Goal: Task Accomplishment & Management: Contribute content

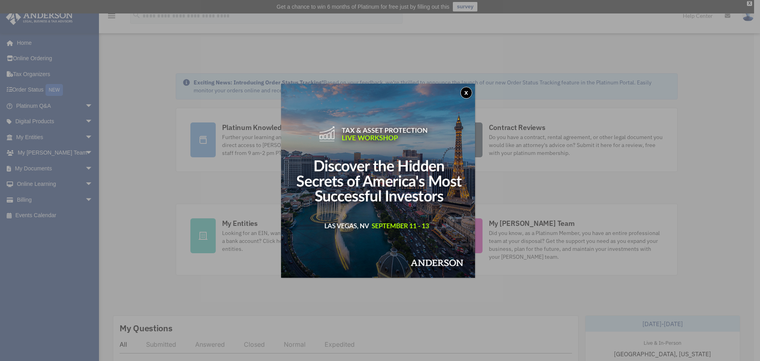
click at [467, 92] on button "x" at bounding box center [467, 93] width 12 height 12
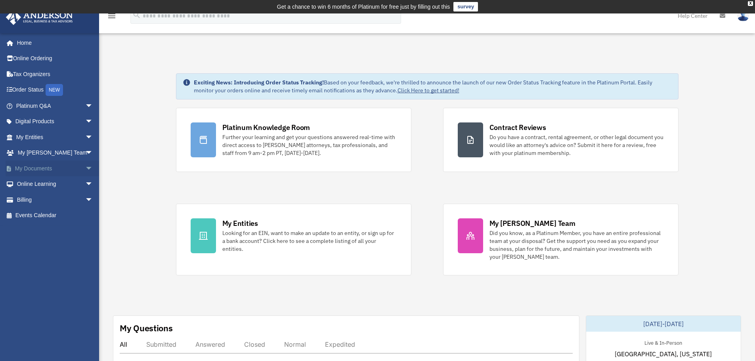
click at [27, 166] on link "My Documents arrow_drop_down" at bounding box center [55, 168] width 99 height 16
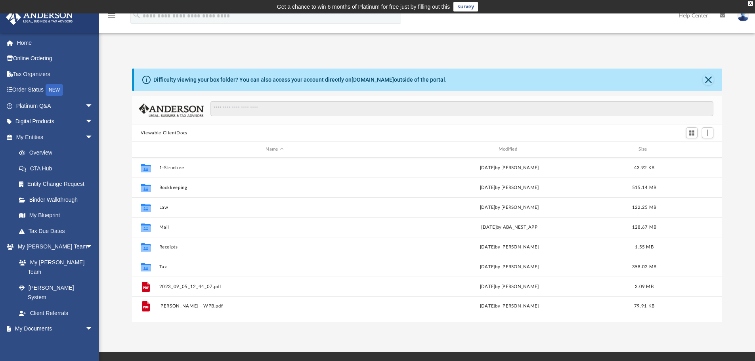
scroll to position [174, 584]
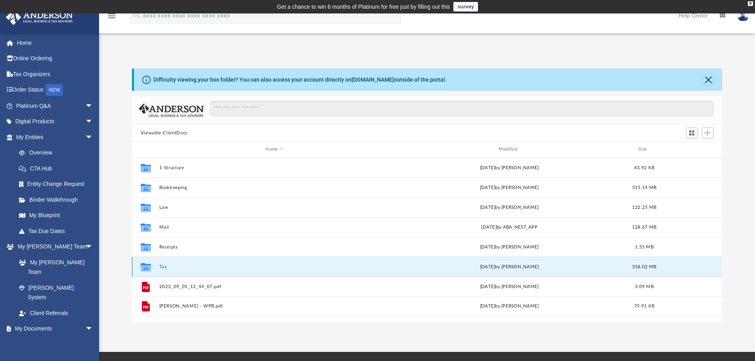
click at [164, 267] on button "Tax" at bounding box center [274, 266] width 231 height 5
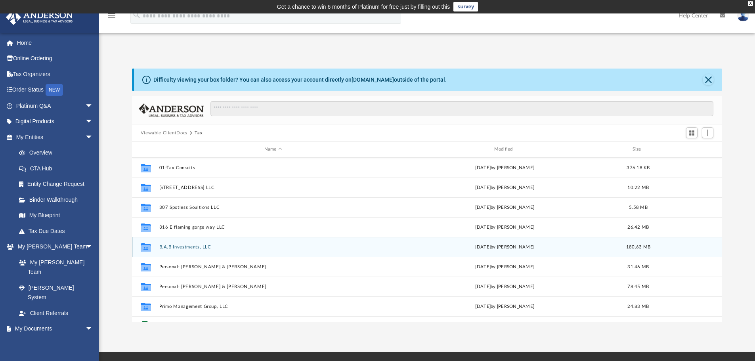
click at [172, 243] on div "Collaborated Folder B.A.B Investments, LLC Thu Jun 12 2025 by Shaqedra Riley 18…" at bounding box center [427, 247] width 590 height 20
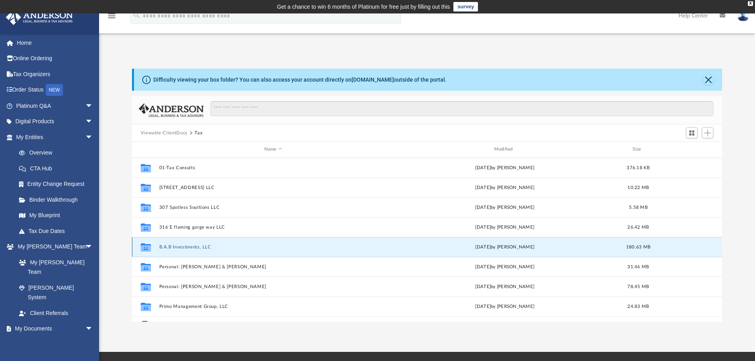
click at [172, 249] on button "B.A.B Investments, LLC" at bounding box center [273, 246] width 228 height 5
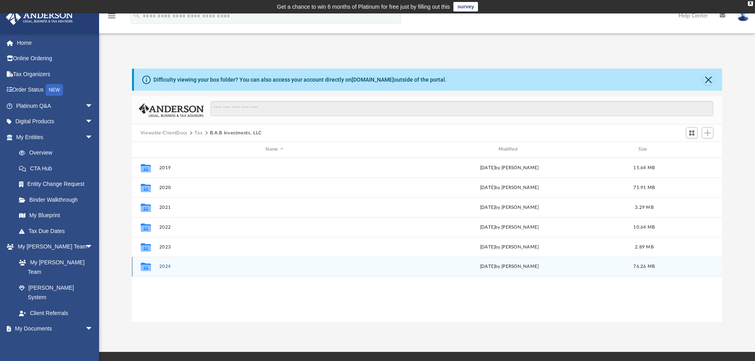
click at [165, 269] on button "2024" at bounding box center [274, 266] width 231 height 5
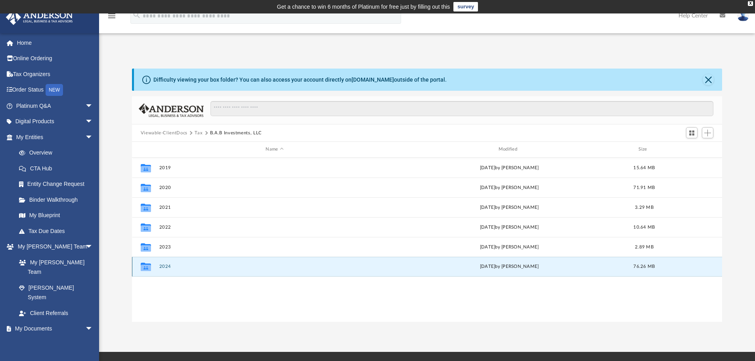
click at [165, 269] on button "2024" at bounding box center [274, 266] width 231 height 5
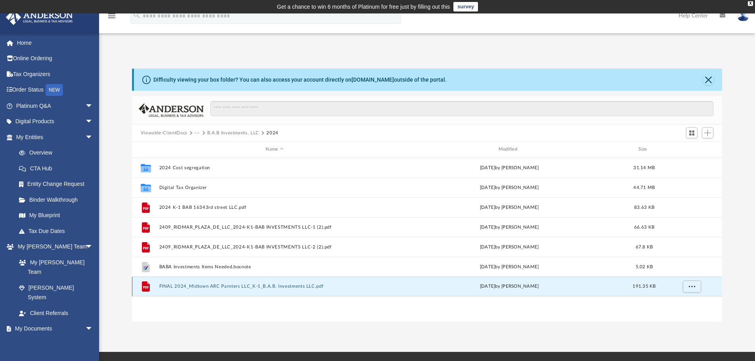
click at [244, 286] on button "FINAL 2024_Midtown ARC Parnters LLC_K-1_B.A.B. Investments LLC.pdf" at bounding box center [274, 286] width 231 height 5
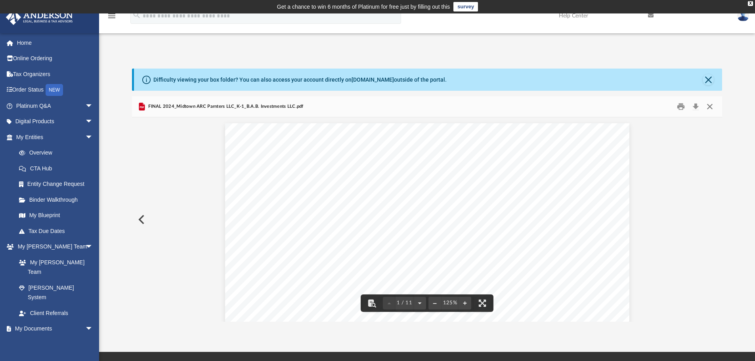
click at [712, 111] on button "Close" at bounding box center [709, 107] width 14 height 12
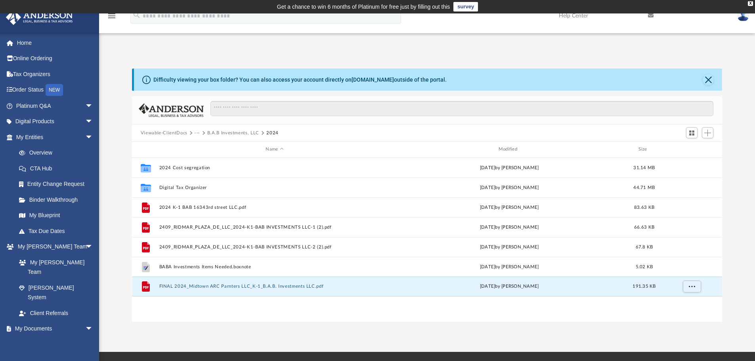
click at [229, 135] on button "B.A.B Investments, LLC" at bounding box center [233, 133] width 52 height 7
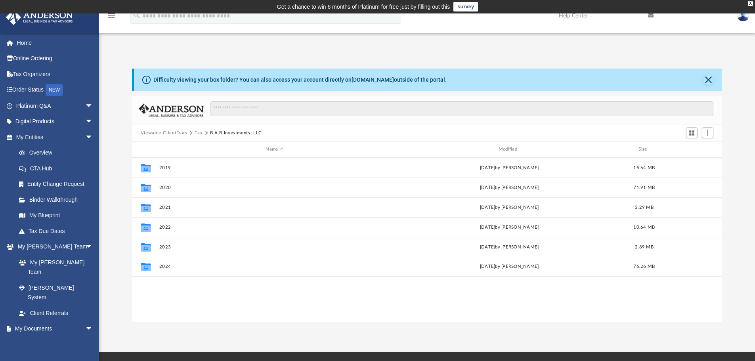
click at [180, 133] on button "Viewable-ClientDocs" at bounding box center [164, 133] width 47 height 7
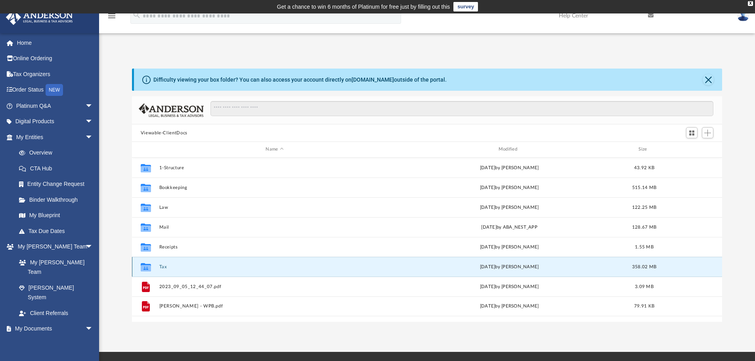
click at [162, 267] on button "Tax" at bounding box center [274, 266] width 231 height 5
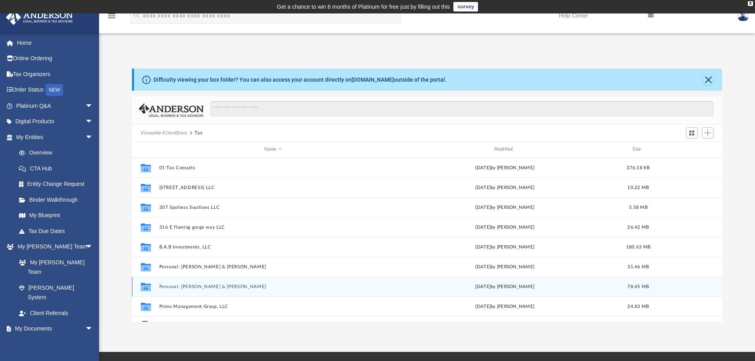
click at [185, 286] on button "Personal: Hadley, JJ & Jennie" at bounding box center [273, 286] width 228 height 5
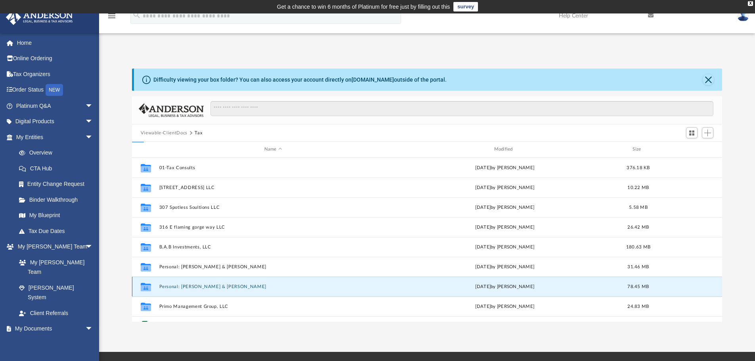
click at [185, 286] on button "Personal: Hadley, JJ & Jennie" at bounding box center [273, 286] width 228 height 5
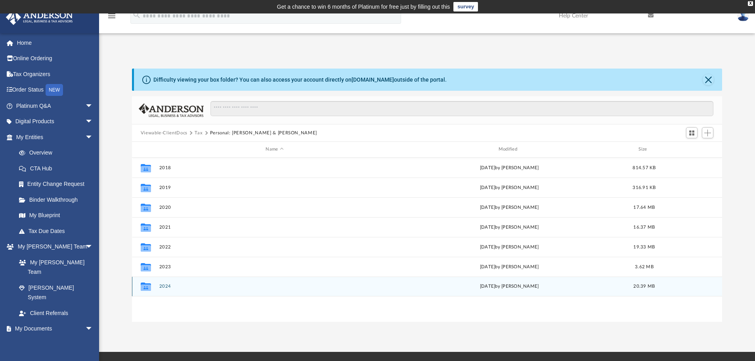
click at [170, 287] on button "2024" at bounding box center [274, 286] width 231 height 5
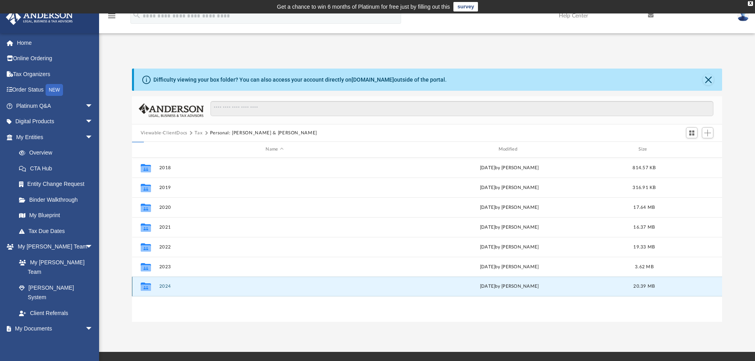
click at [170, 287] on button "2024" at bounding box center [274, 286] width 231 height 5
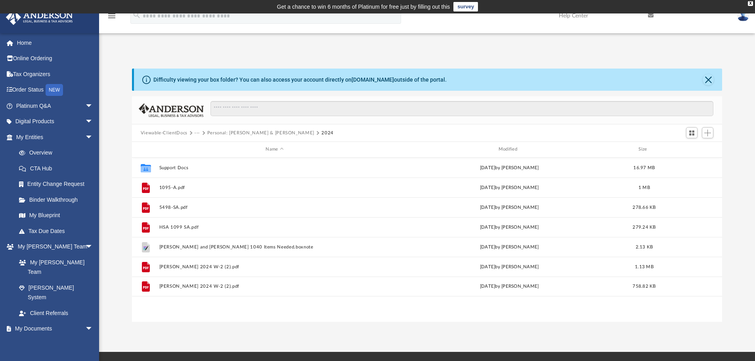
click at [180, 133] on button "Viewable-ClientDocs" at bounding box center [164, 133] width 47 height 7
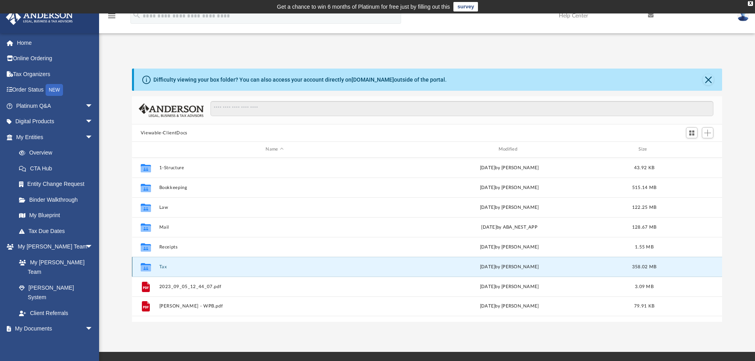
click at [166, 266] on button "Tax" at bounding box center [274, 266] width 231 height 5
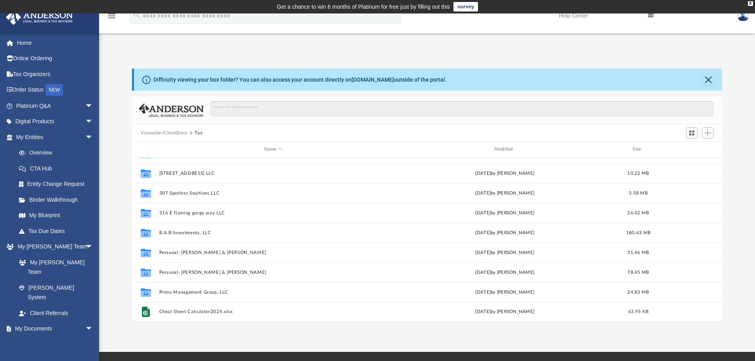
scroll to position [0, 0]
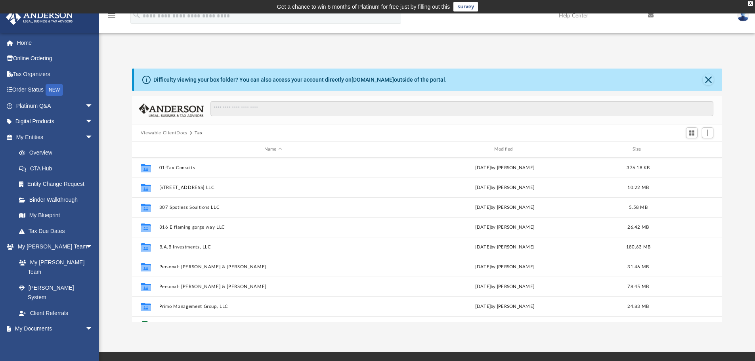
click at [175, 131] on button "Viewable-ClientDocs" at bounding box center [164, 133] width 47 height 7
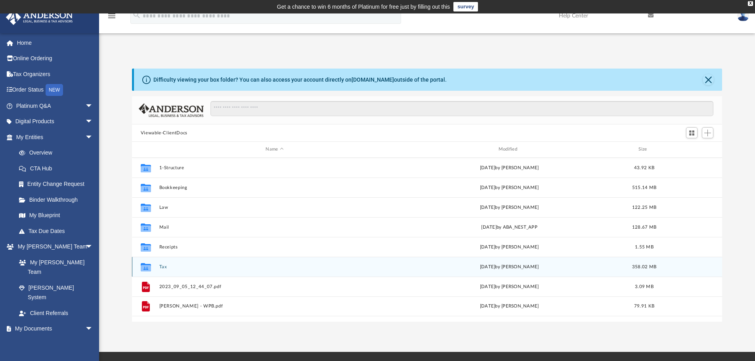
click at [165, 265] on button "Tax" at bounding box center [274, 266] width 231 height 5
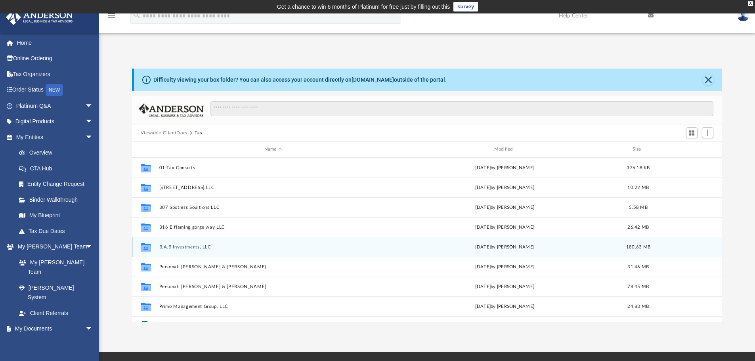
click at [175, 246] on button "B.A.B Investments, LLC" at bounding box center [273, 246] width 228 height 5
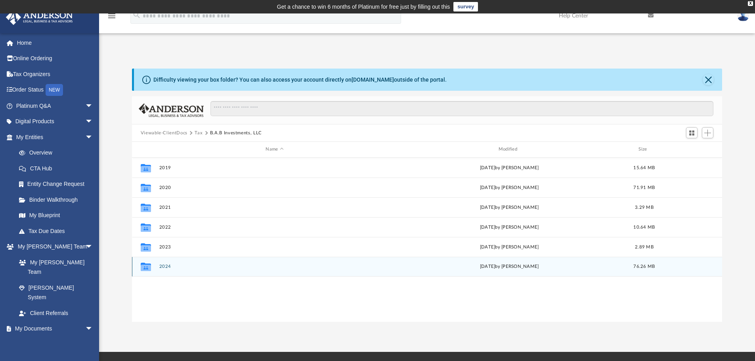
click at [166, 267] on button "2024" at bounding box center [274, 266] width 231 height 5
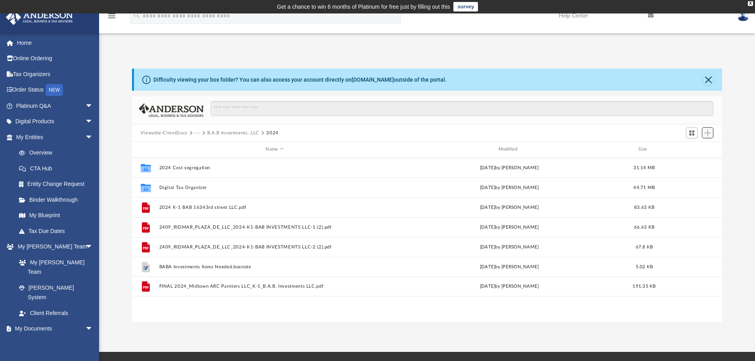
click at [710, 131] on span "Add" at bounding box center [707, 133] width 7 height 7
click at [688, 149] on li "Upload" at bounding box center [695, 149] width 25 height 8
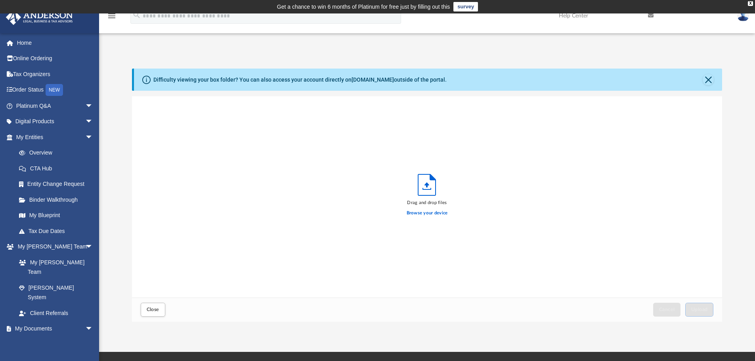
scroll to position [195, 584]
click at [429, 213] on label "Browse your device" at bounding box center [426, 213] width 41 height 7
click at [0, 0] on input "Browse your device" at bounding box center [0, 0] width 0 height 0
click at [699, 307] on span "Upload" at bounding box center [699, 309] width 17 height 5
click at [159, 313] on button "Close" at bounding box center [153, 310] width 25 height 14
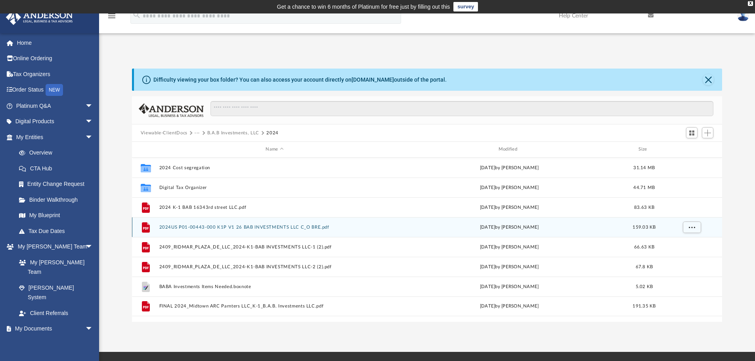
click at [236, 223] on div "File 2024US P01-00443-000 K1P V1 26 BAB INVESTMENTS LLC C_O BRE.pdf today by Br…" at bounding box center [427, 227] width 590 height 20
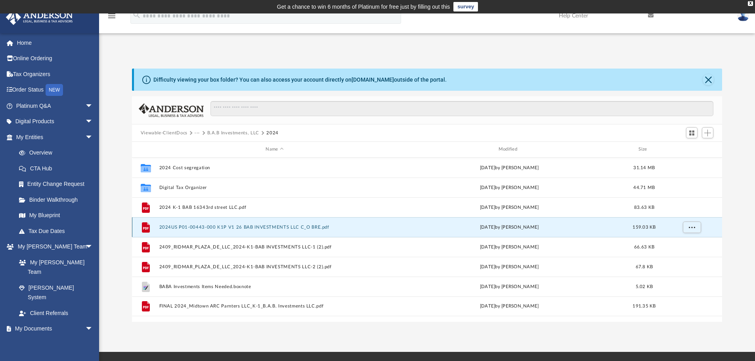
click at [236, 225] on button "2024US P01-00443-000 K1P V1 26 BAB INVESTMENTS LLC C_O BRE.pdf" at bounding box center [274, 227] width 231 height 5
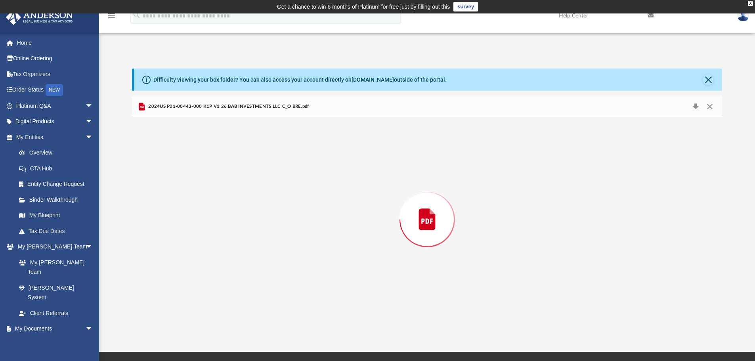
click at [236, 225] on div "Preview" at bounding box center [427, 219] width 590 height 204
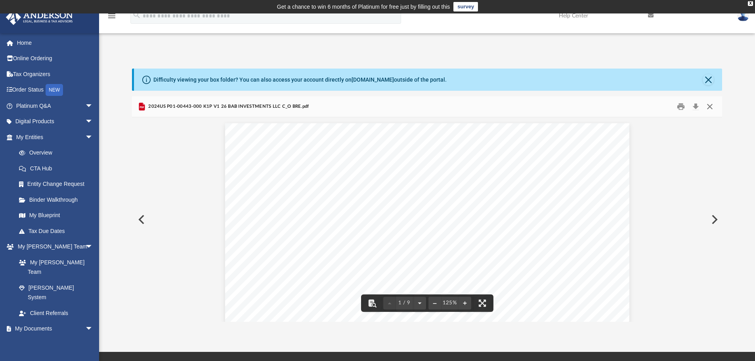
click at [707, 107] on button "Close" at bounding box center [709, 107] width 14 height 12
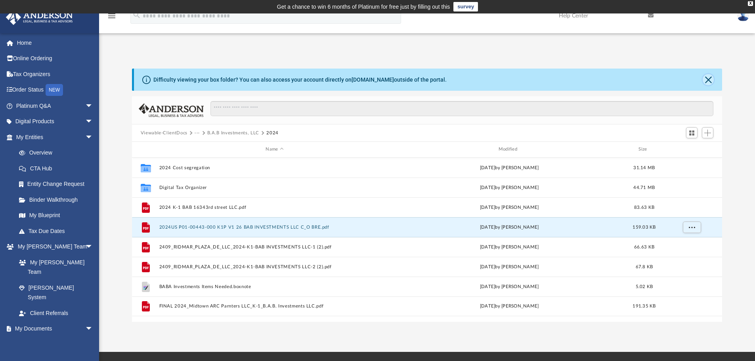
click at [708, 80] on button "Close" at bounding box center [707, 79] width 11 height 11
